Goal: Information Seeking & Learning: Learn about a topic

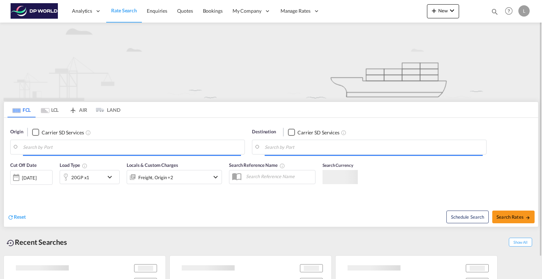
type input "[GEOGRAPHIC_DATA], [GEOGRAPHIC_DATA], [GEOGRAPHIC_DATA]"
type input "[GEOGRAPHIC_DATA], DEBRV"
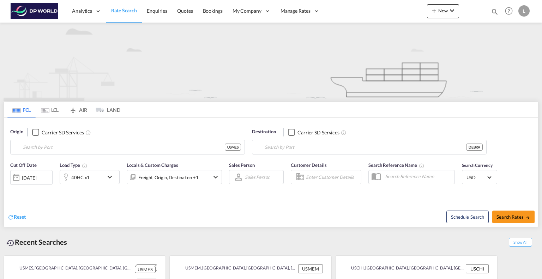
type input "[GEOGRAPHIC_DATA], [GEOGRAPHIC_DATA], [GEOGRAPHIC_DATA]"
type input "[GEOGRAPHIC_DATA], DEBRV"
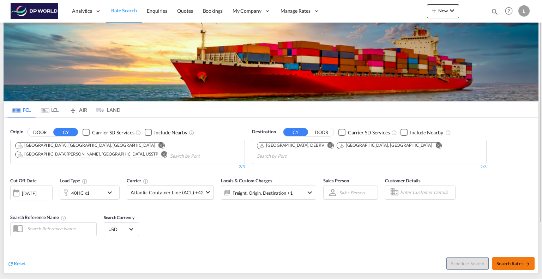
click at [505, 261] on span "Search Rates" at bounding box center [513, 264] width 34 height 6
type input "USMES,USSTP to DEBRV,DEHAM / 8 Oct 2025"
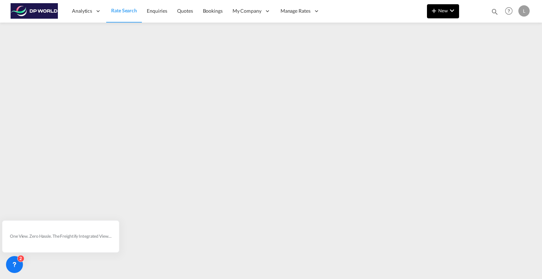
click at [444, 8] on span "New" at bounding box center [443, 11] width 26 height 6
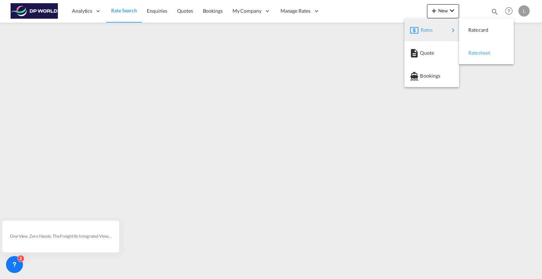
click at [471, 54] on span "Ratesheet" at bounding box center [472, 53] width 8 height 14
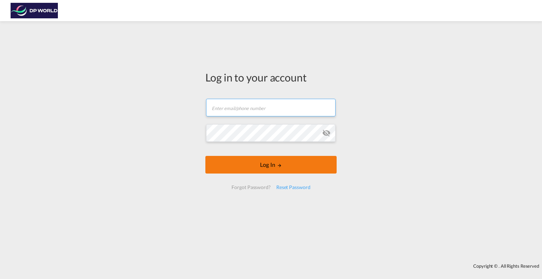
type input "[PERSON_NAME][EMAIL_ADDRESS][DOMAIN_NAME]"
click at [259, 159] on button "Log In" at bounding box center [270, 165] width 131 height 18
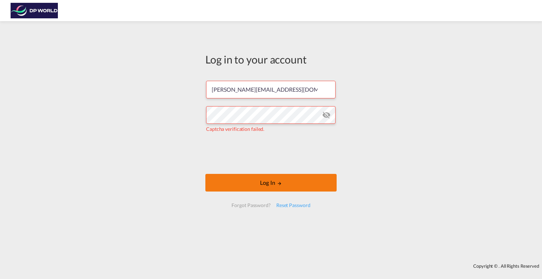
click at [266, 183] on button "Log In" at bounding box center [270, 183] width 131 height 18
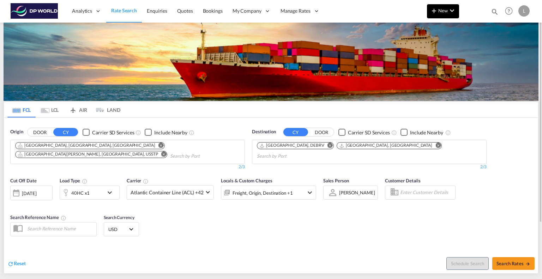
click at [437, 14] on md-icon "icon-plus 400-fg" at bounding box center [434, 10] width 8 height 8
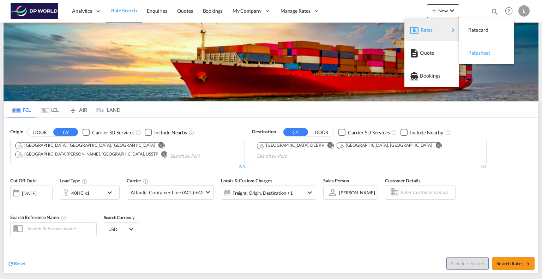
click at [467, 49] on div "Ratesheet" at bounding box center [486, 53] width 43 height 18
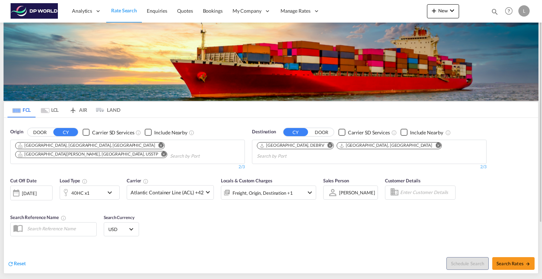
click at [161, 152] on md-icon "Remove" at bounding box center [163, 154] width 5 height 5
click at [158, 144] on md-icon "Remove" at bounding box center [160, 145] width 5 height 5
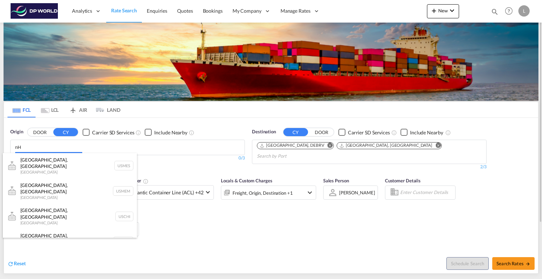
type input "n"
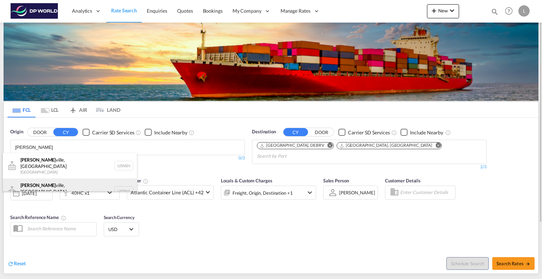
type input "NASH"
click at [36, 181] on div "Nash ville, TN United States USBNA" at bounding box center [70, 190] width 134 height 25
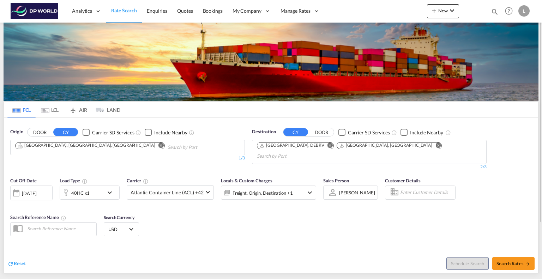
click at [327, 146] on md-icon "Remove" at bounding box center [329, 145] width 5 height 5
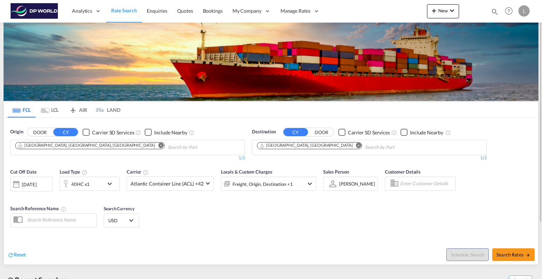
click at [356, 145] on md-icon "Remove" at bounding box center [358, 145] width 5 height 5
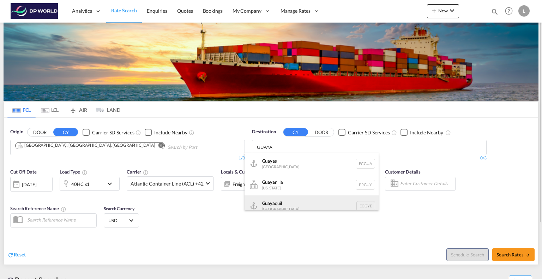
type input "GUAYA"
click at [280, 199] on div "Guaya quil Ecuador ECGYE" at bounding box center [311, 205] width 134 height 21
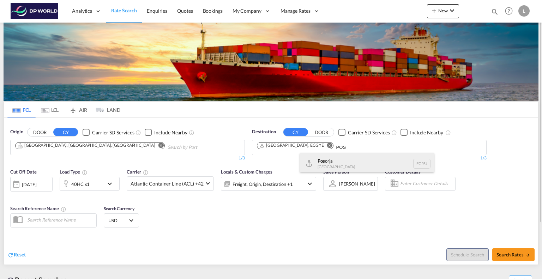
type input "POS"
click at [321, 163] on div "Pos orja Ecuador ECPSJ" at bounding box center [367, 163] width 134 height 21
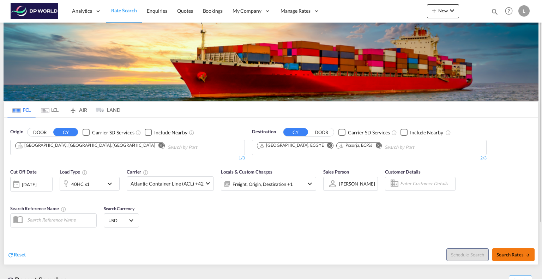
click at [504, 251] on button "Search Rates" at bounding box center [513, 254] width 42 height 13
type input "USBNA to ECGYE,ECPSJ / 8 Oct 2025"
